Goal: Task Accomplishment & Management: Use online tool/utility

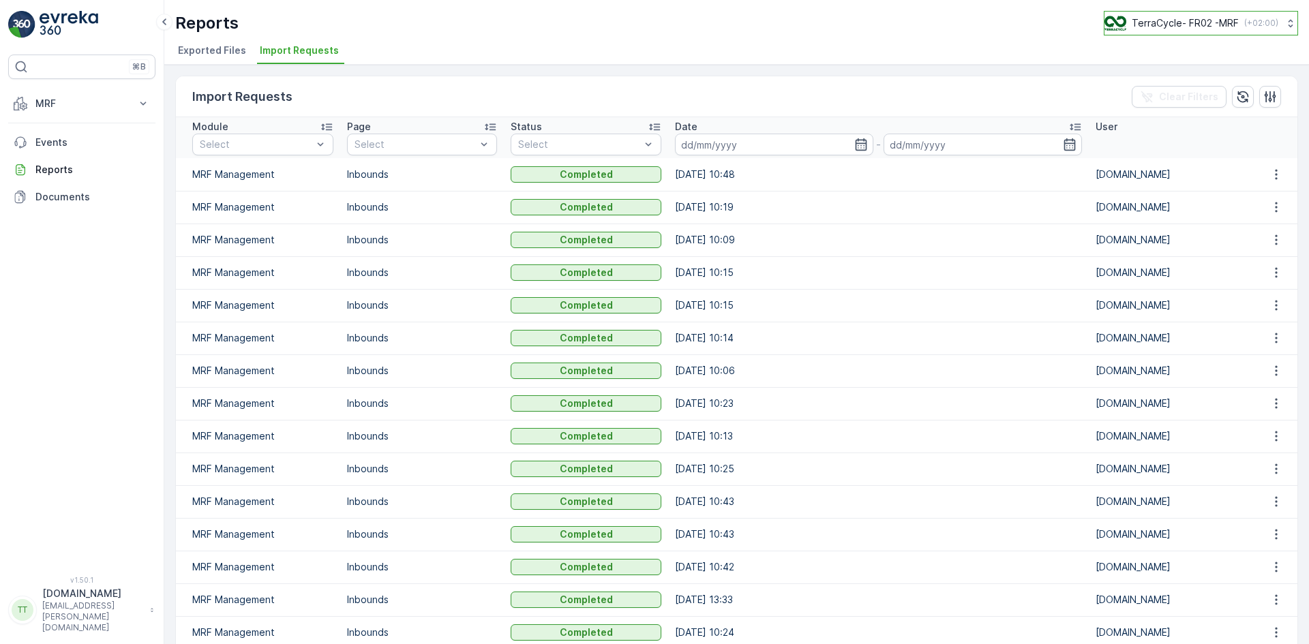
click at [1173, 18] on p "TerraCycle- FR02 -MRF" at bounding box center [1185, 23] width 107 height 14
type input "es"
click at [1155, 81] on span "TerraCycle-ES-MRF" at bounding box center [1190, 84] width 152 height 14
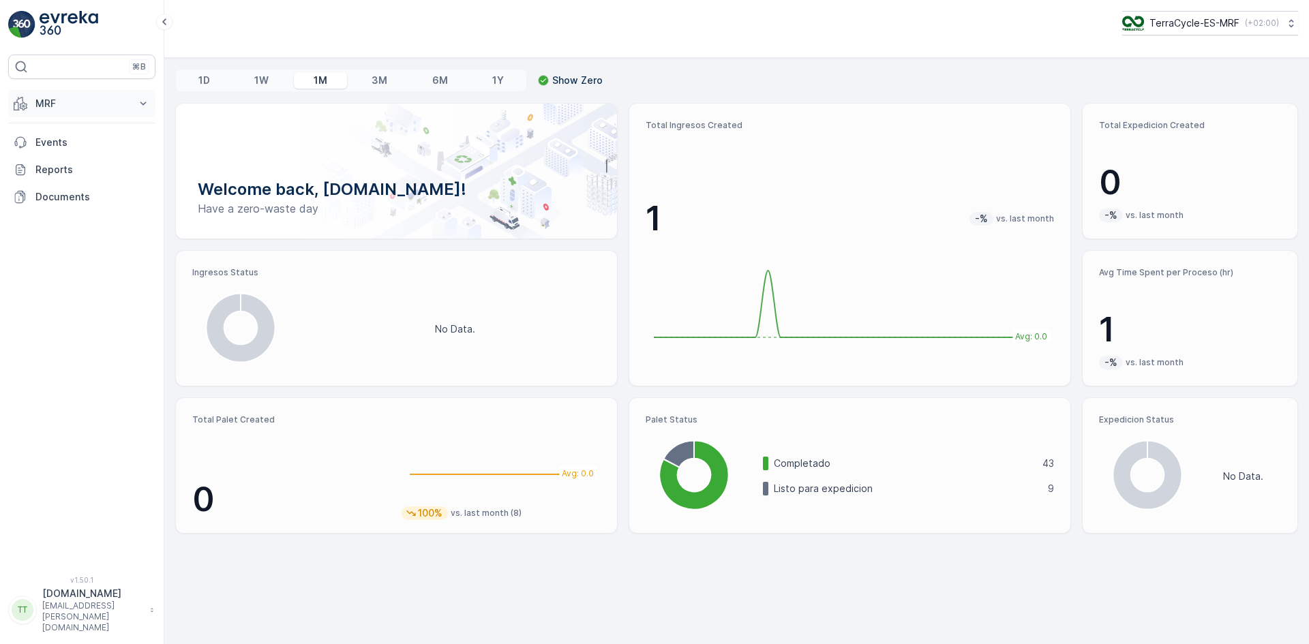
click at [47, 102] on p "MRF" at bounding box center [81, 104] width 93 height 14
click at [55, 146] on p "Ingresos" at bounding box center [54, 146] width 39 height 14
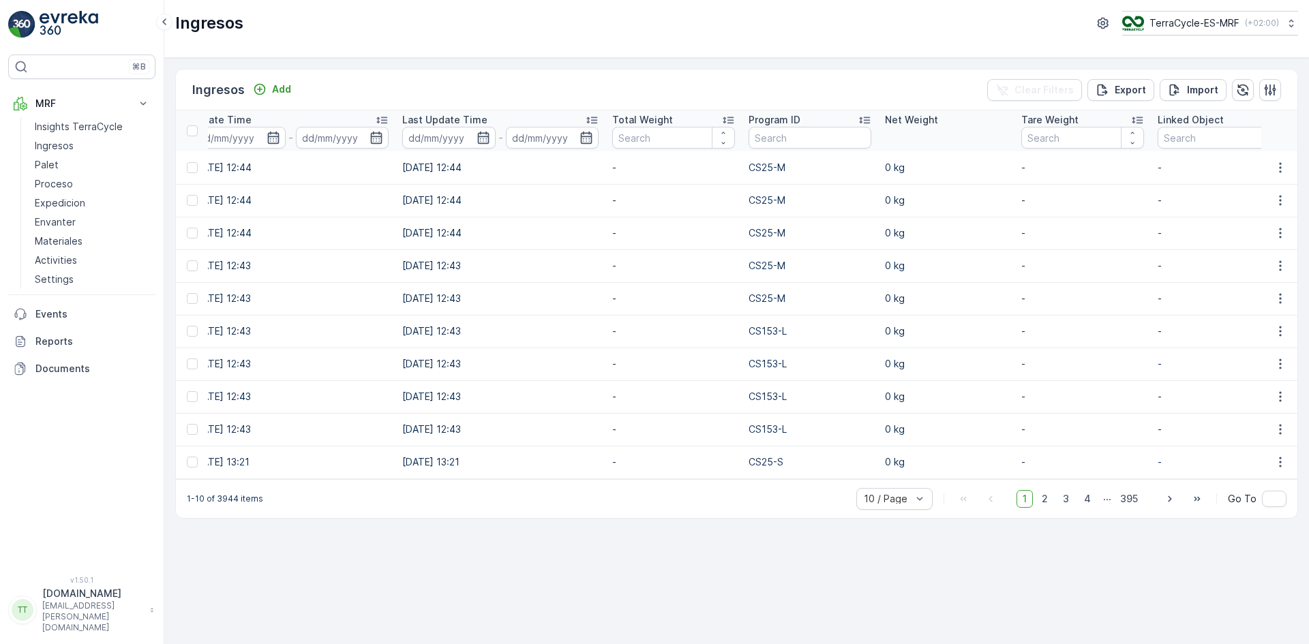
scroll to position [0, 770]
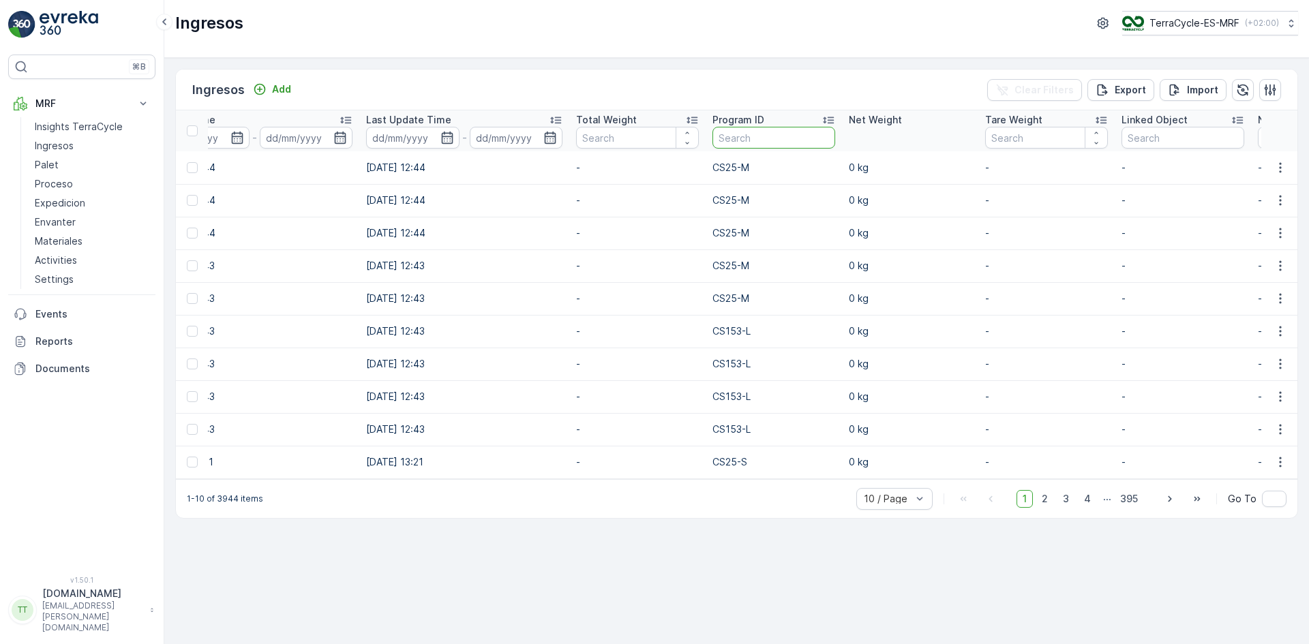
click at [741, 145] on input "text" at bounding box center [774, 138] width 123 height 22
type input "cs176"
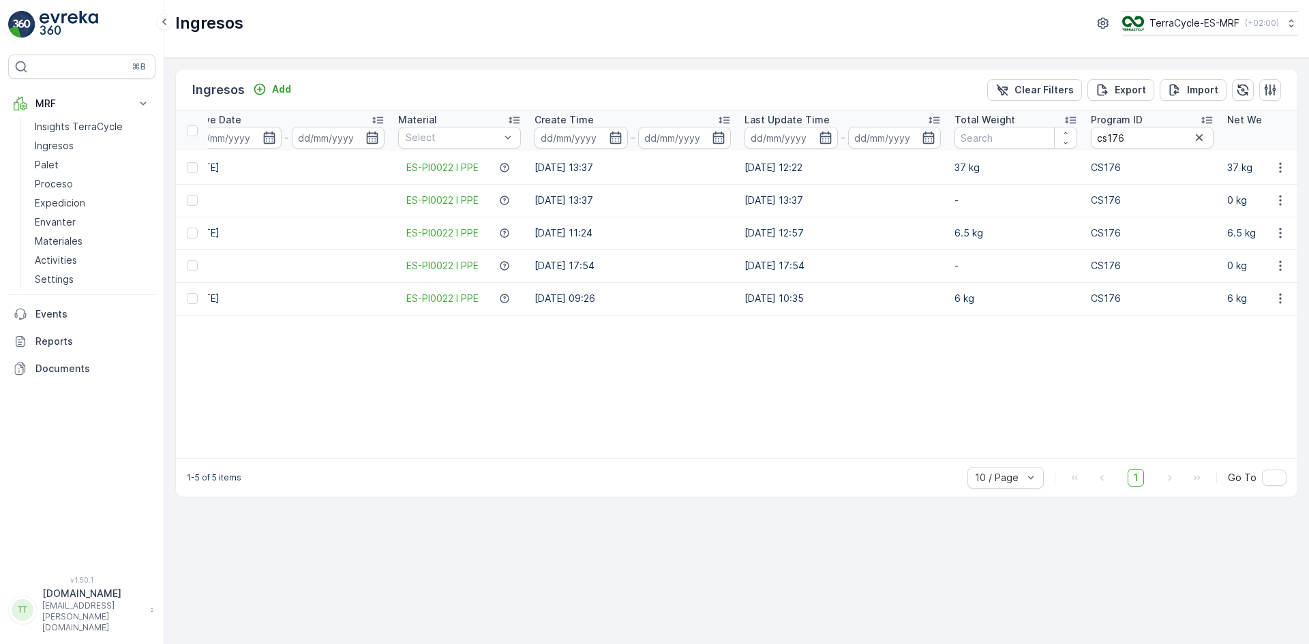
scroll to position [0, 198]
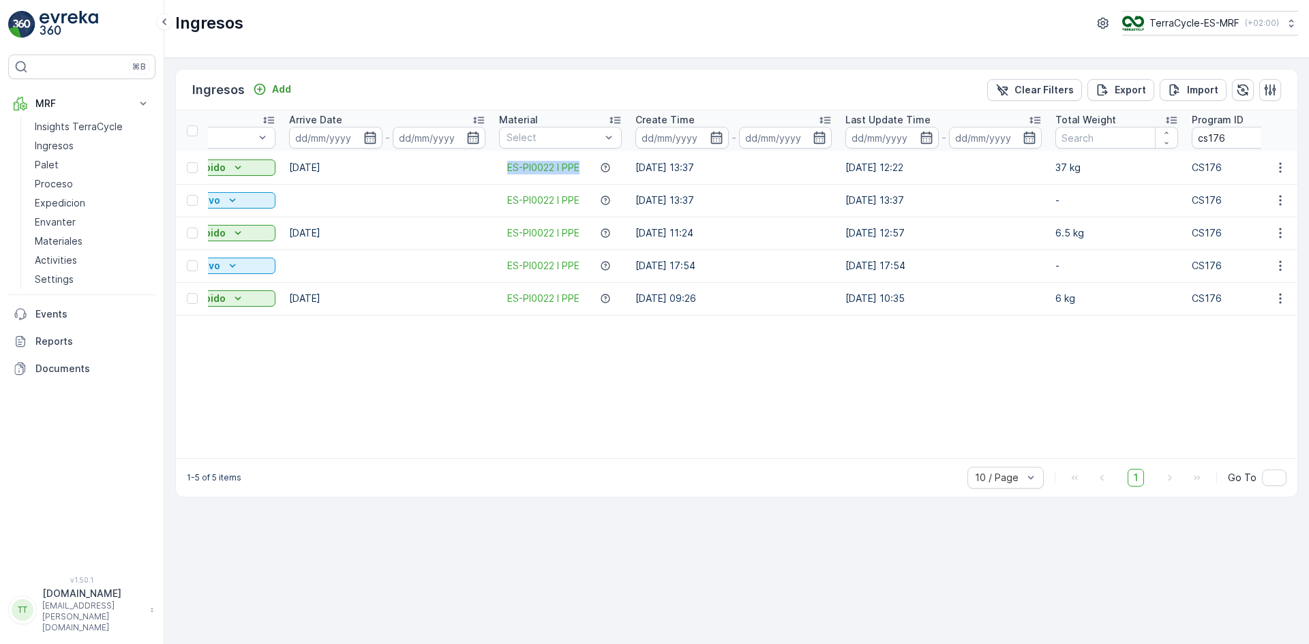
drag, startPoint x: 494, startPoint y: 164, endPoint x: 582, endPoint y: 175, distance: 88.7
click at [582, 175] on td "ES-PI0022 I PPE" at bounding box center [560, 167] width 136 height 33
copy span "ES-PI0022 I PPE"
click at [1200, 82] on button "Import" at bounding box center [1193, 90] width 67 height 22
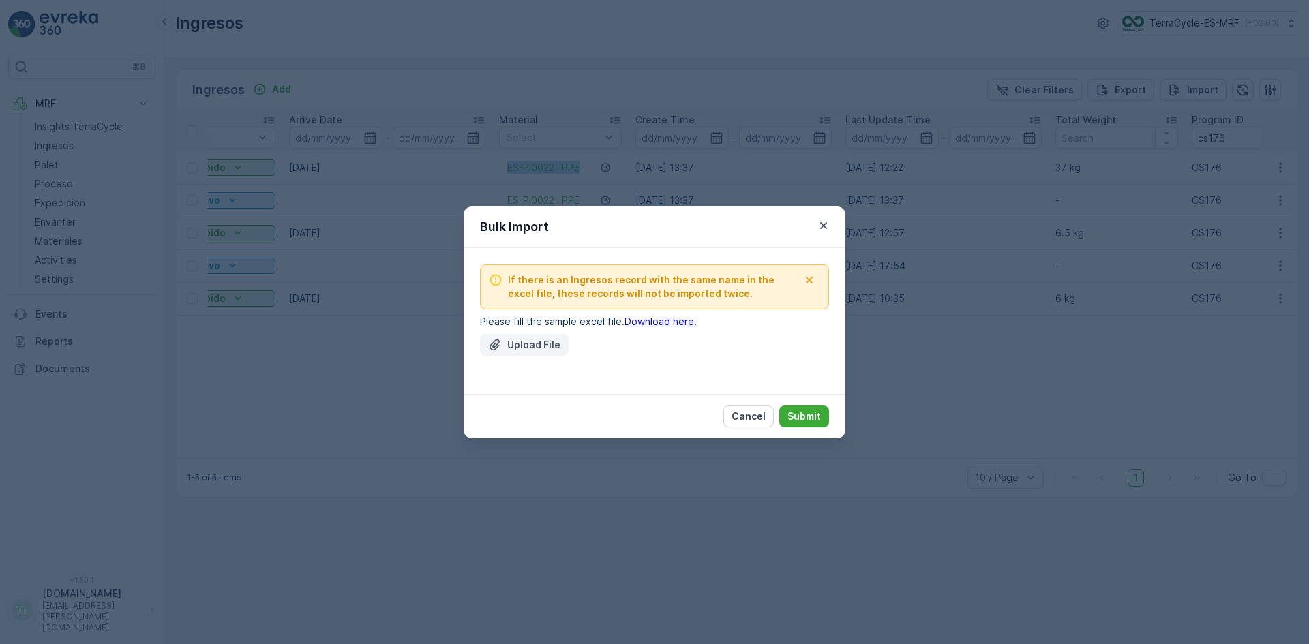
click at [507, 346] on p "Upload File" at bounding box center [533, 345] width 53 height 14
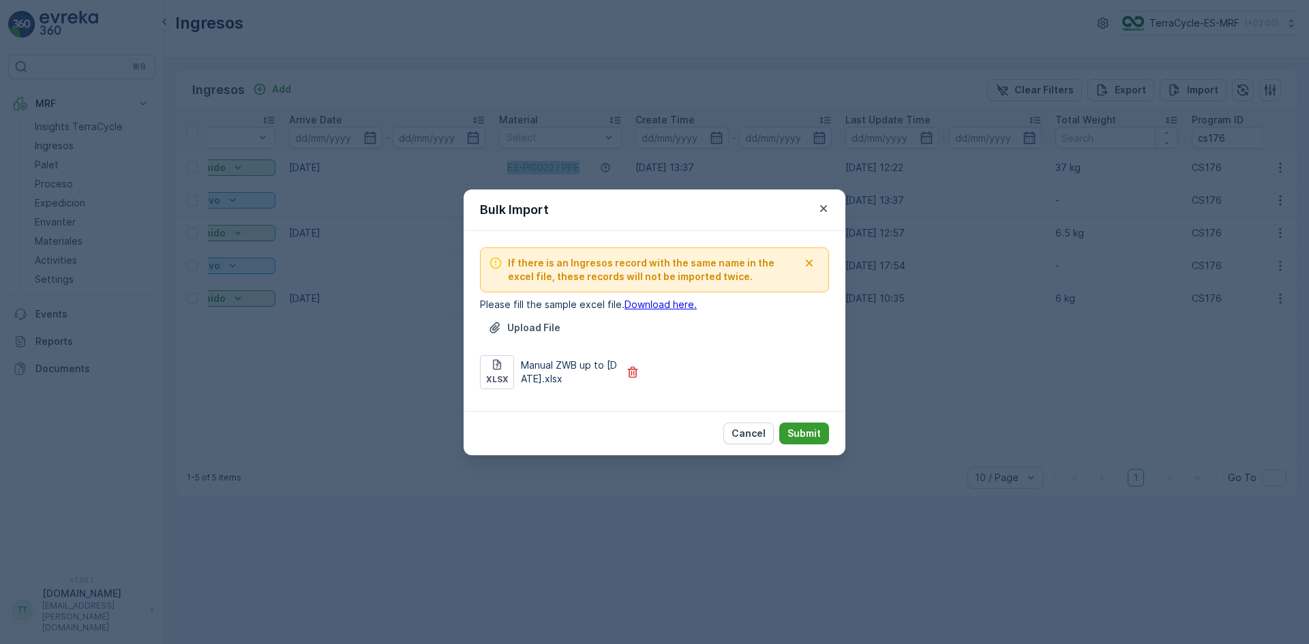
click at [803, 429] on p "Submit" at bounding box center [804, 434] width 33 height 14
